Goal: Task Accomplishment & Management: Complete application form

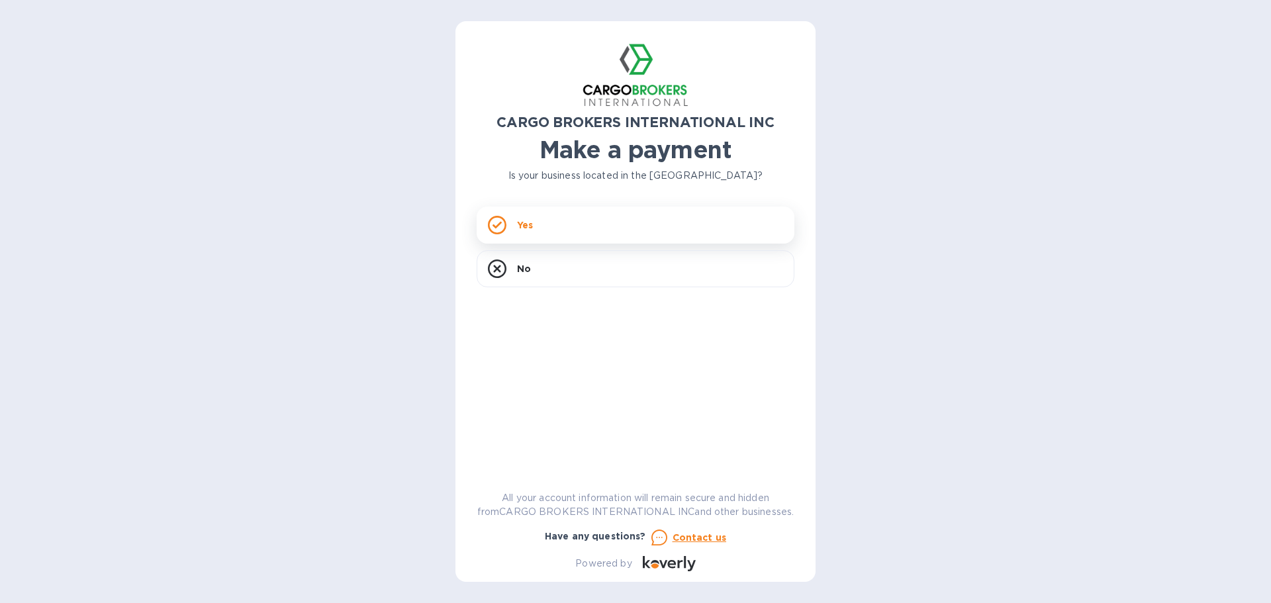
click at [628, 232] on div "Yes" at bounding box center [636, 224] width 318 height 37
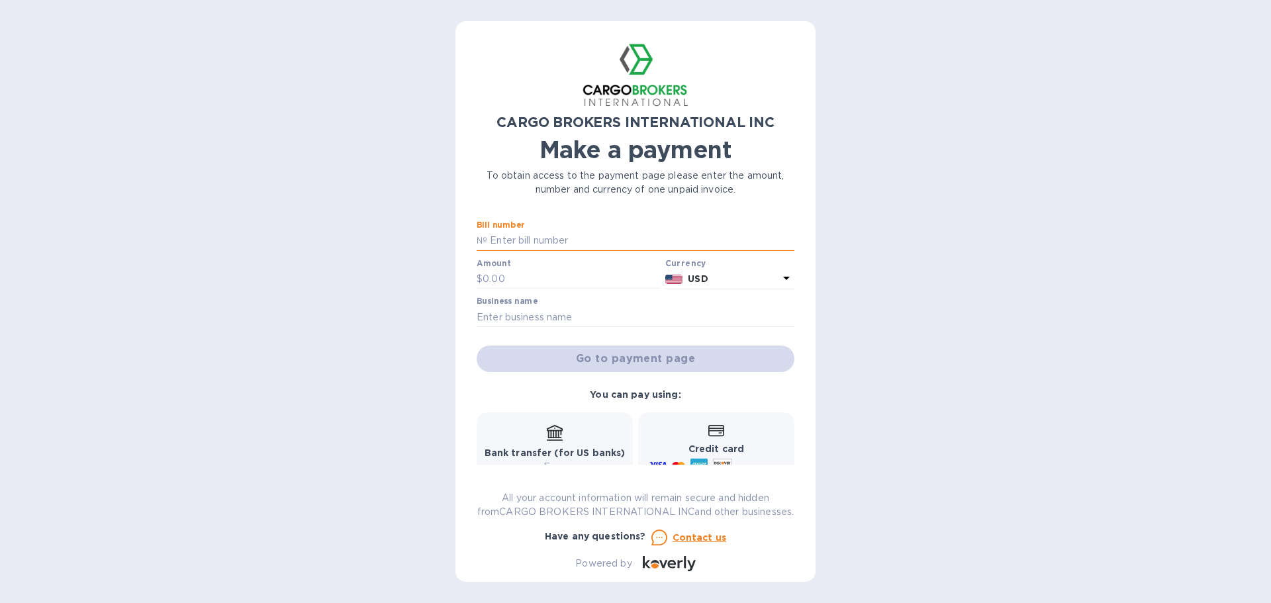
click at [587, 244] on input "text" at bounding box center [640, 241] width 307 height 20
type input "NA"
click at [558, 283] on input "text" at bounding box center [570, 279] width 177 height 20
type input "300"
click at [629, 318] on input "text" at bounding box center [636, 317] width 318 height 20
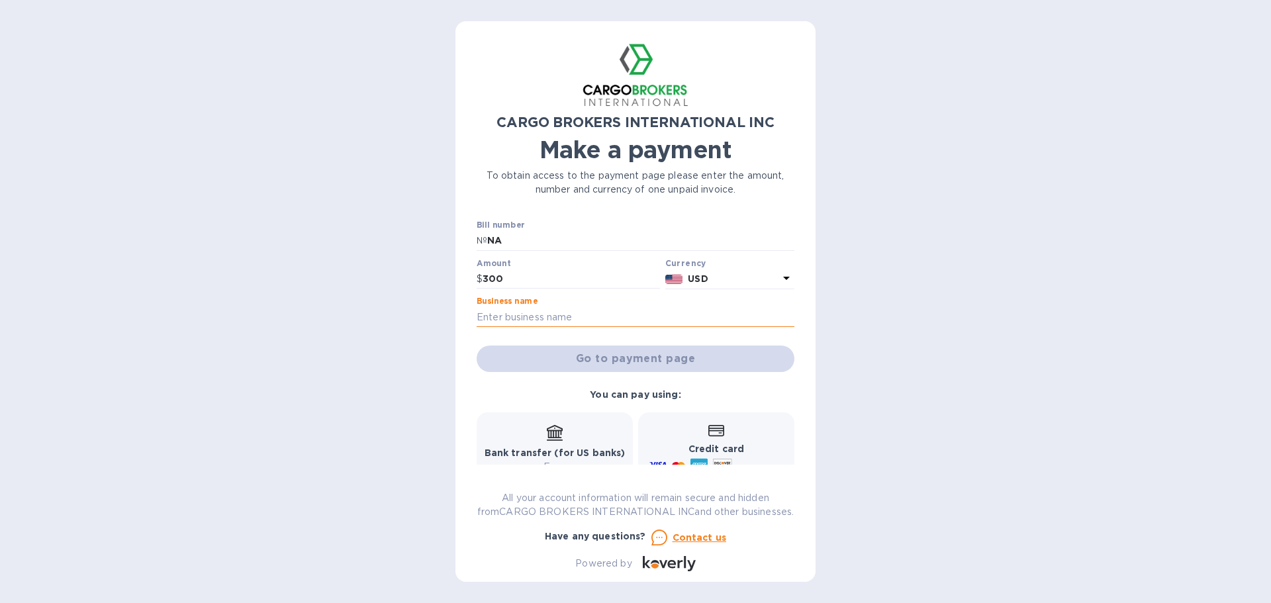
click at [715, 313] on input "text" at bounding box center [636, 317] width 318 height 20
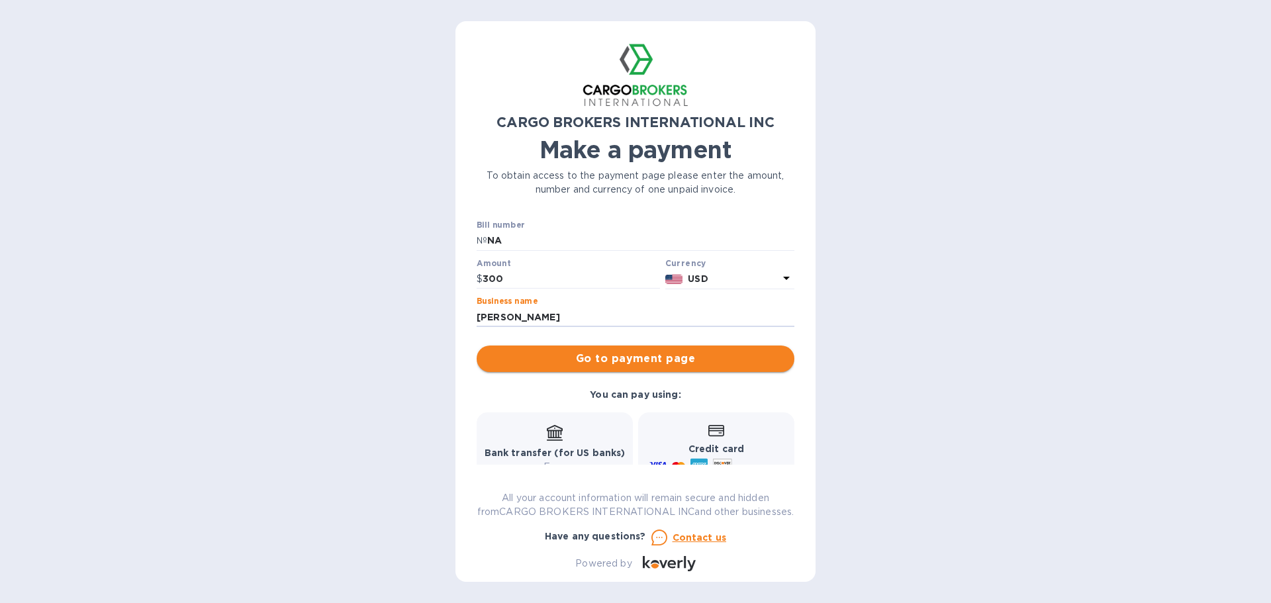
type input "[PERSON_NAME]"
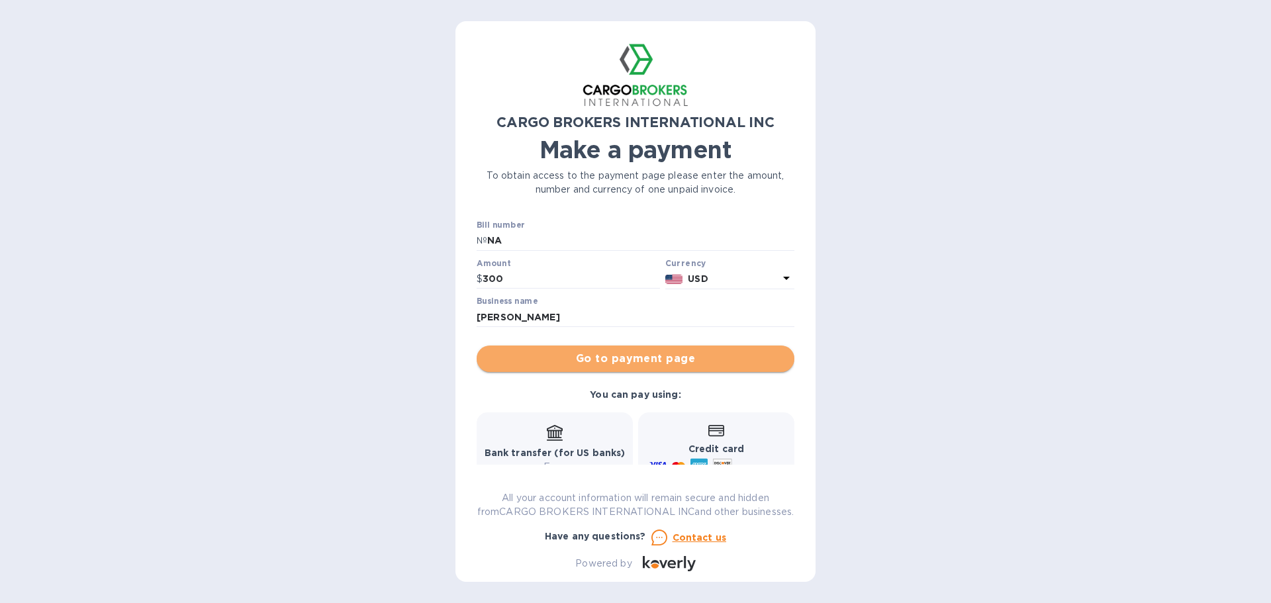
click at [691, 357] on span "Go to payment page" at bounding box center [635, 359] width 296 height 16
